Goal: Task Accomplishment & Management: Manage account settings

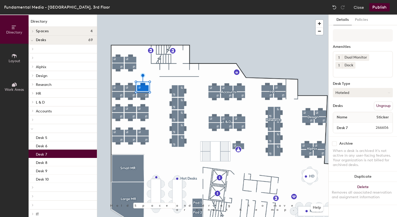
click at [347, 91] on button "Hoteled" at bounding box center [363, 92] width 60 height 9
click at [348, 105] on div "Assigned" at bounding box center [359, 109] width 52 height 8
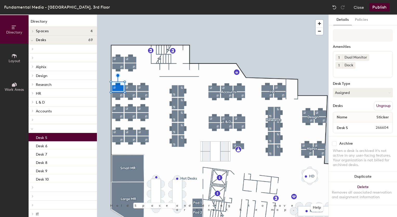
click at [377, 7] on button "Publish" at bounding box center [379, 7] width 21 height 8
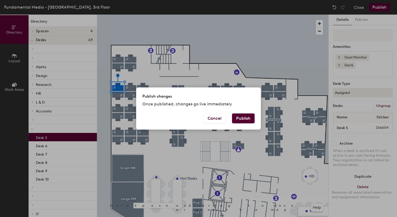
click at [240, 122] on button "Publish" at bounding box center [243, 118] width 23 height 10
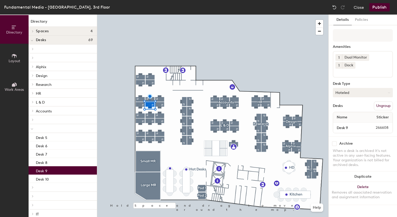
click at [350, 91] on button "Hoteled" at bounding box center [363, 92] width 60 height 9
click at [340, 109] on div "Assigned" at bounding box center [359, 109] width 52 height 8
click at [385, 7] on button "Publish" at bounding box center [379, 7] width 21 height 8
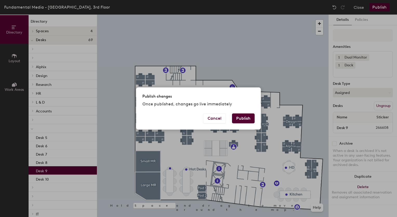
click at [240, 118] on button "Publish" at bounding box center [243, 118] width 23 height 10
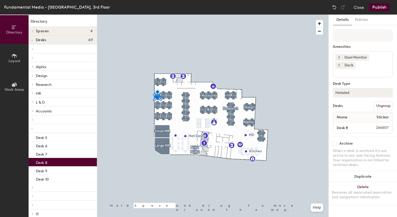
click at [361, 96] on button "Hoteled" at bounding box center [363, 92] width 60 height 9
click at [352, 109] on div "Assigned" at bounding box center [359, 109] width 52 height 8
click at [376, 10] on button "Publish" at bounding box center [379, 7] width 21 height 8
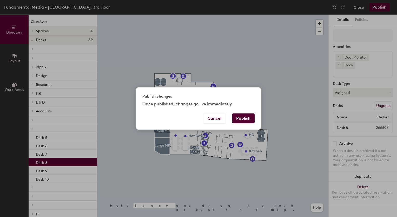
click at [244, 116] on button "Publish" at bounding box center [243, 118] width 23 height 10
